Goal: Task Accomplishment & Management: Complete application form

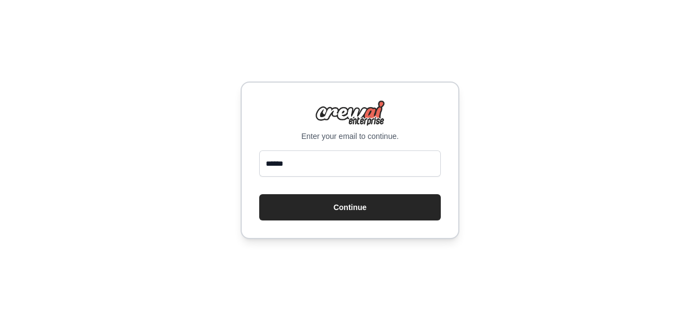
type input "**********"
click at [259, 194] on button "Continue" at bounding box center [350, 207] width 182 height 26
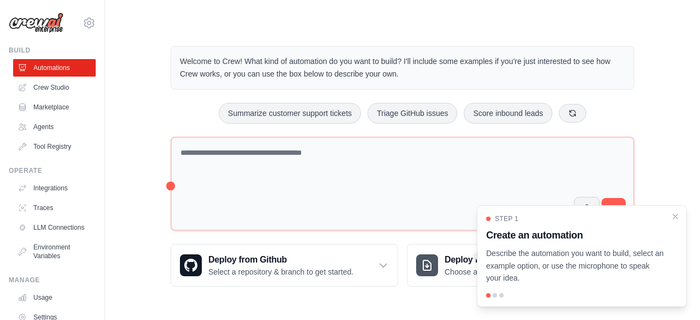
click at [134, 72] on div "Welcome to Crew! What kind of automation do you want to build? I'll include som…" at bounding box center [403, 166] width 560 height 276
click at [673, 216] on icon "Close walkthrough" at bounding box center [676, 216] width 10 height 10
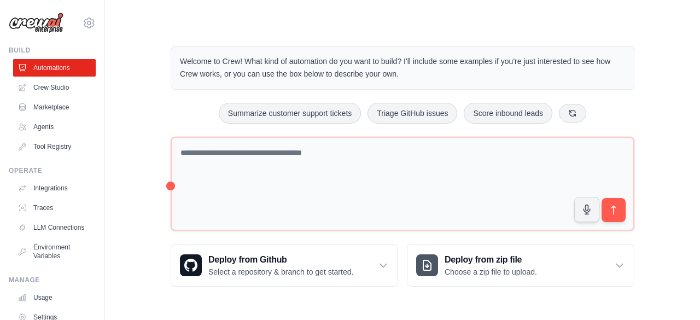
click at [139, 83] on div "Welcome to Crew! What kind of automation do you want to build? I'll include som…" at bounding box center [403, 166] width 560 height 276
click at [36, 21] on img at bounding box center [36, 23] width 55 height 21
click at [44, 25] on img at bounding box center [36, 23] width 55 height 21
click at [30, 22] on img at bounding box center [36, 23] width 55 height 21
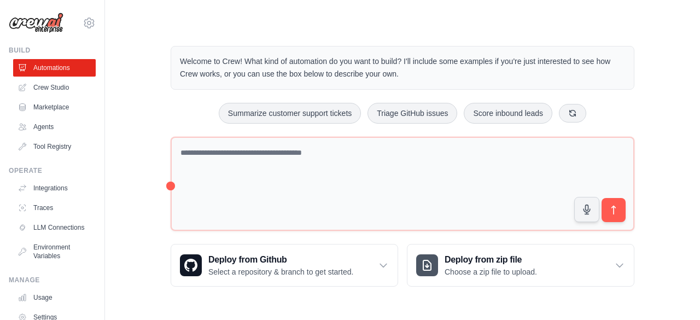
click at [30, 22] on img at bounding box center [36, 23] width 55 height 21
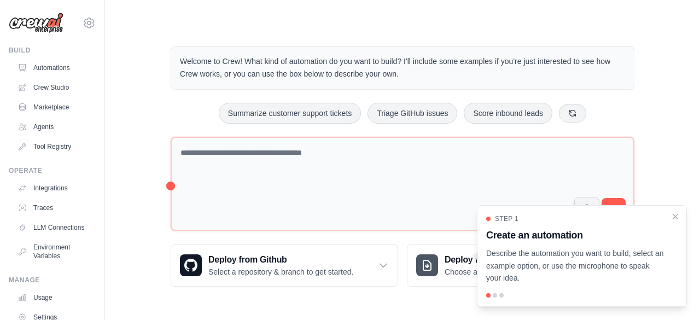
click at [24, 13] on img at bounding box center [36, 23] width 55 height 21
click at [37, 73] on link "Automations" at bounding box center [55, 68] width 83 height 18
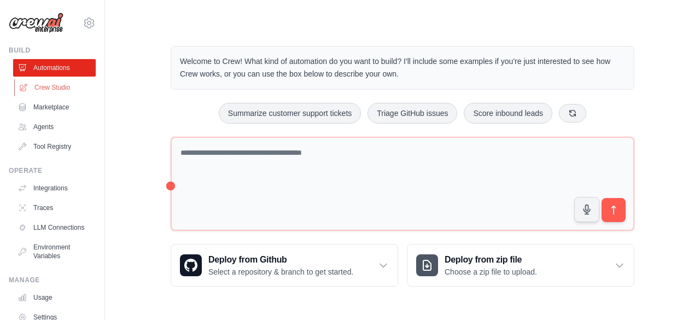
click at [44, 86] on link "Crew Studio" at bounding box center [55, 88] width 83 height 18
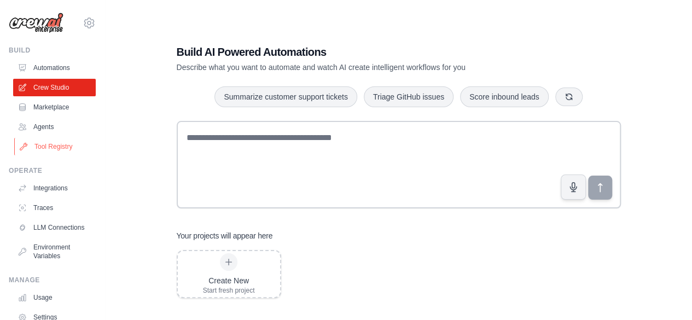
scroll to position [72, 0]
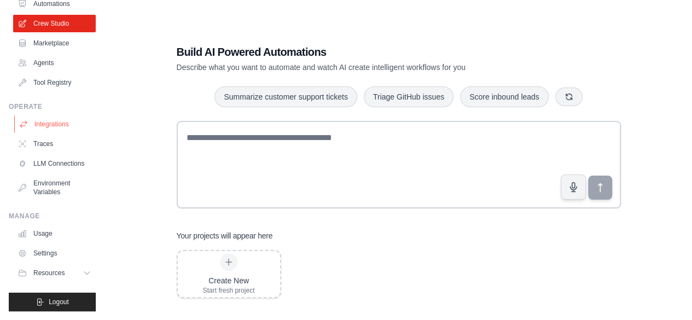
click at [51, 115] on link "Integrations" at bounding box center [55, 124] width 83 height 18
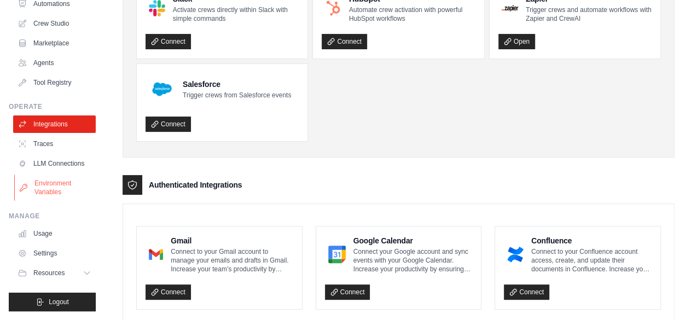
scroll to position [103, 0]
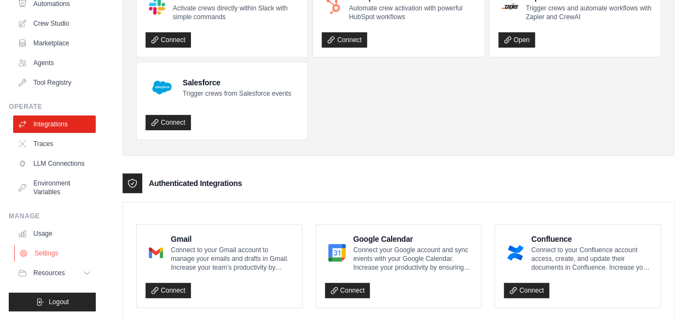
click at [46, 253] on link "Settings" at bounding box center [55, 254] width 83 height 18
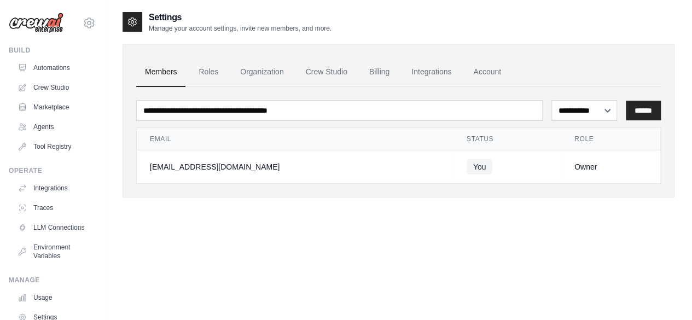
click at [23, 49] on div "Build" at bounding box center [52, 50] width 87 height 9
click at [48, 59] on link "Automations" at bounding box center [55, 68] width 83 height 18
